Goal: Information Seeking & Learning: Learn about a topic

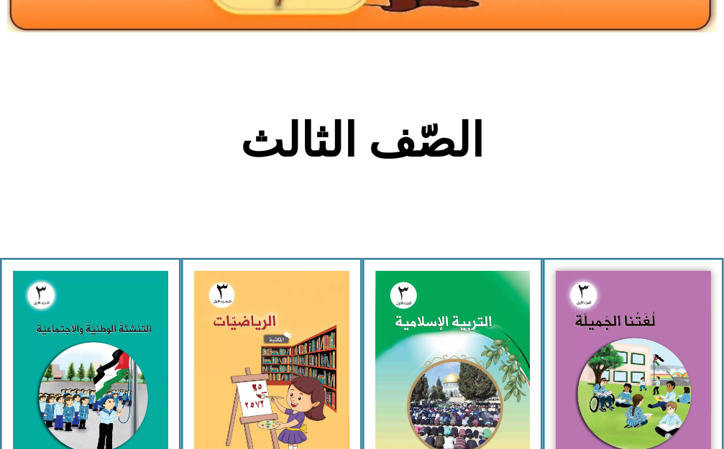
scroll to position [288, 0]
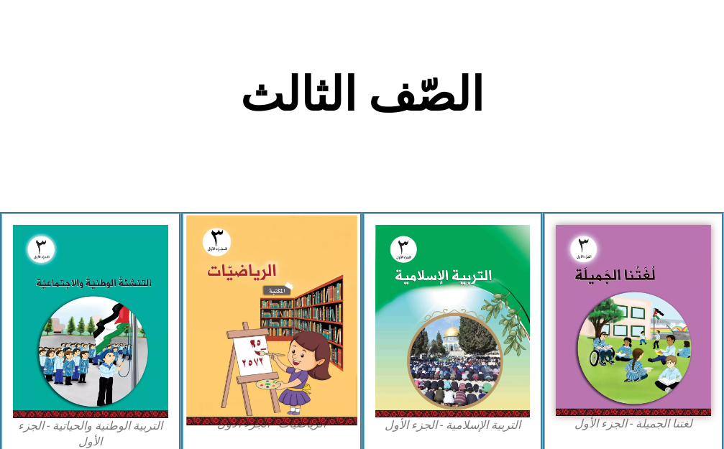
click at [278, 323] on img at bounding box center [271, 320] width 170 height 211
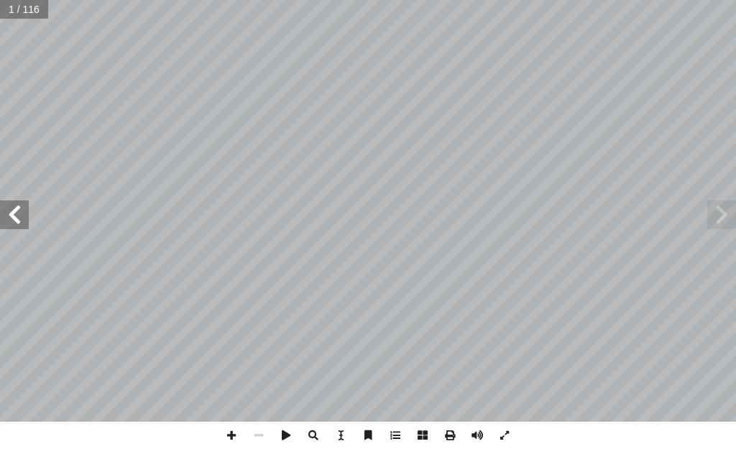
click at [15, 10] on input "text" at bounding box center [23, 9] width 47 height 19
type input "**"
click at [229, 438] on span at bounding box center [231, 435] width 27 height 27
click at [11, 213] on span at bounding box center [14, 215] width 29 height 29
